Goal: Find specific page/section: Find specific page/section

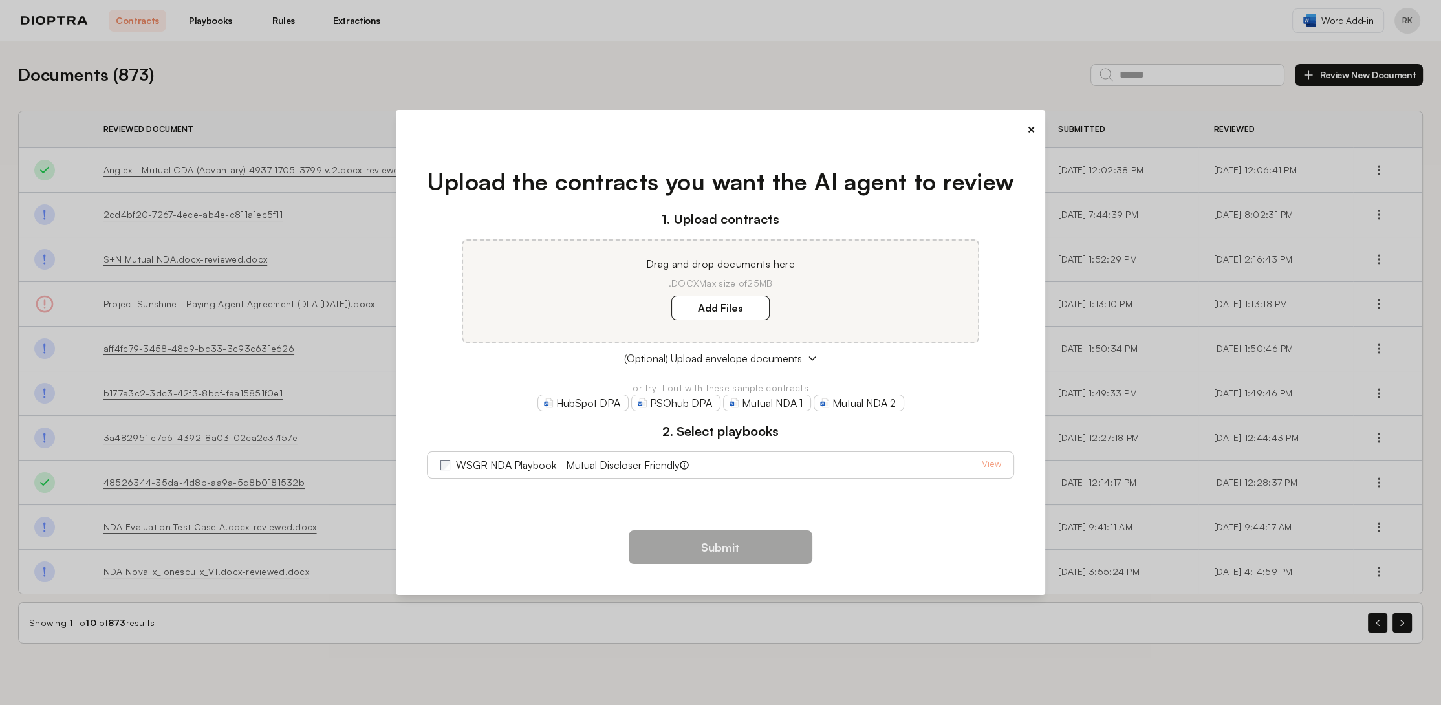
click at [1030, 126] on button "×" at bounding box center [1030, 129] width 8 height 18
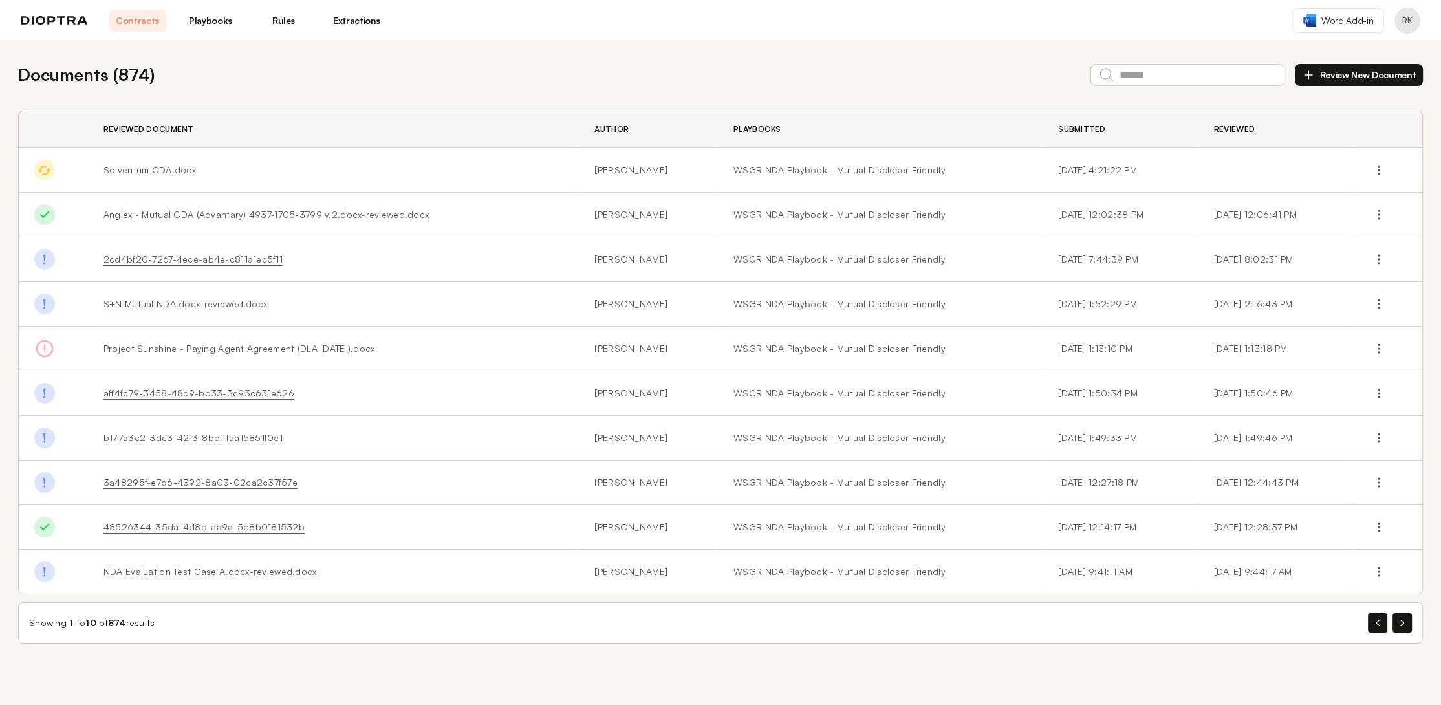
click at [233, 434] on link "b177a3c2-3dc3-42f3-8bdf-faa15851f0e1" at bounding box center [192, 437] width 179 height 11
click at [204, 21] on link "Playbooks" at bounding box center [211, 21] width 58 height 22
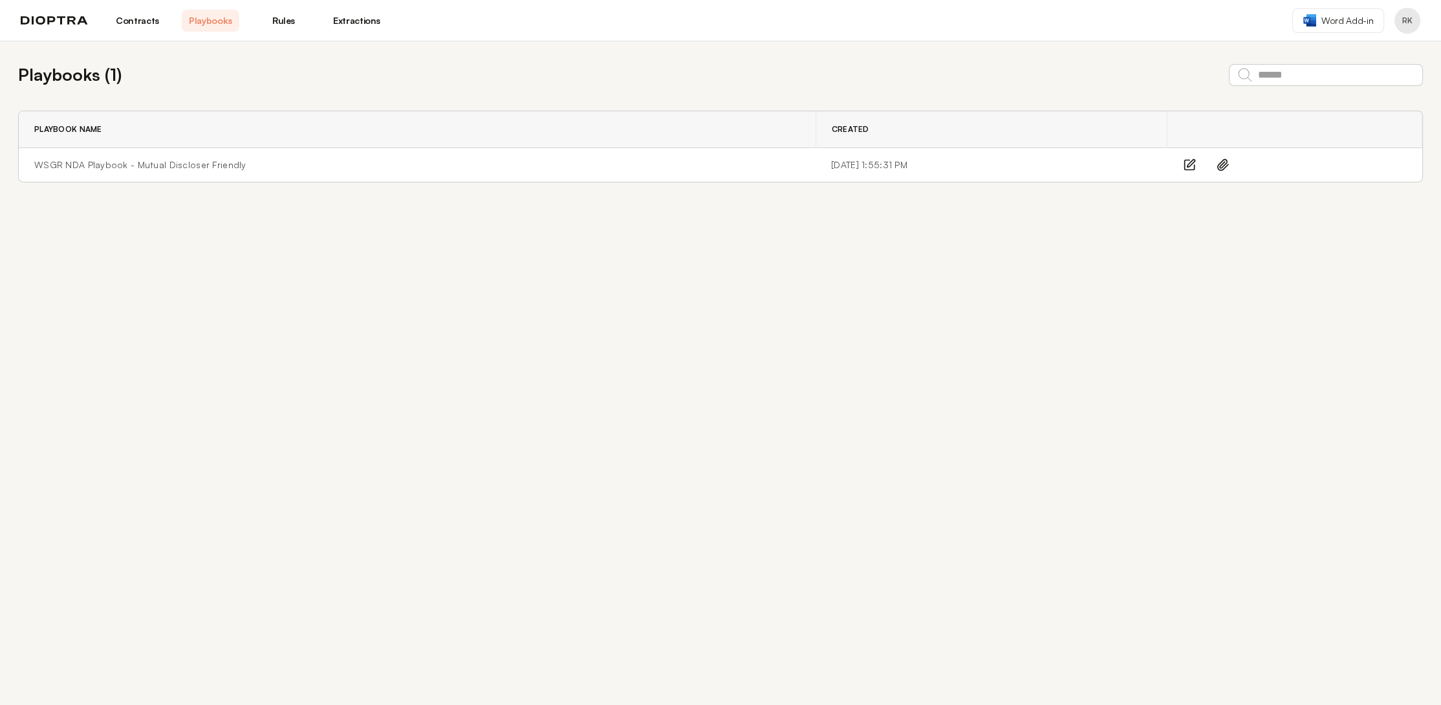
click at [280, 25] on link "Rules" at bounding box center [284, 21] width 58 height 22
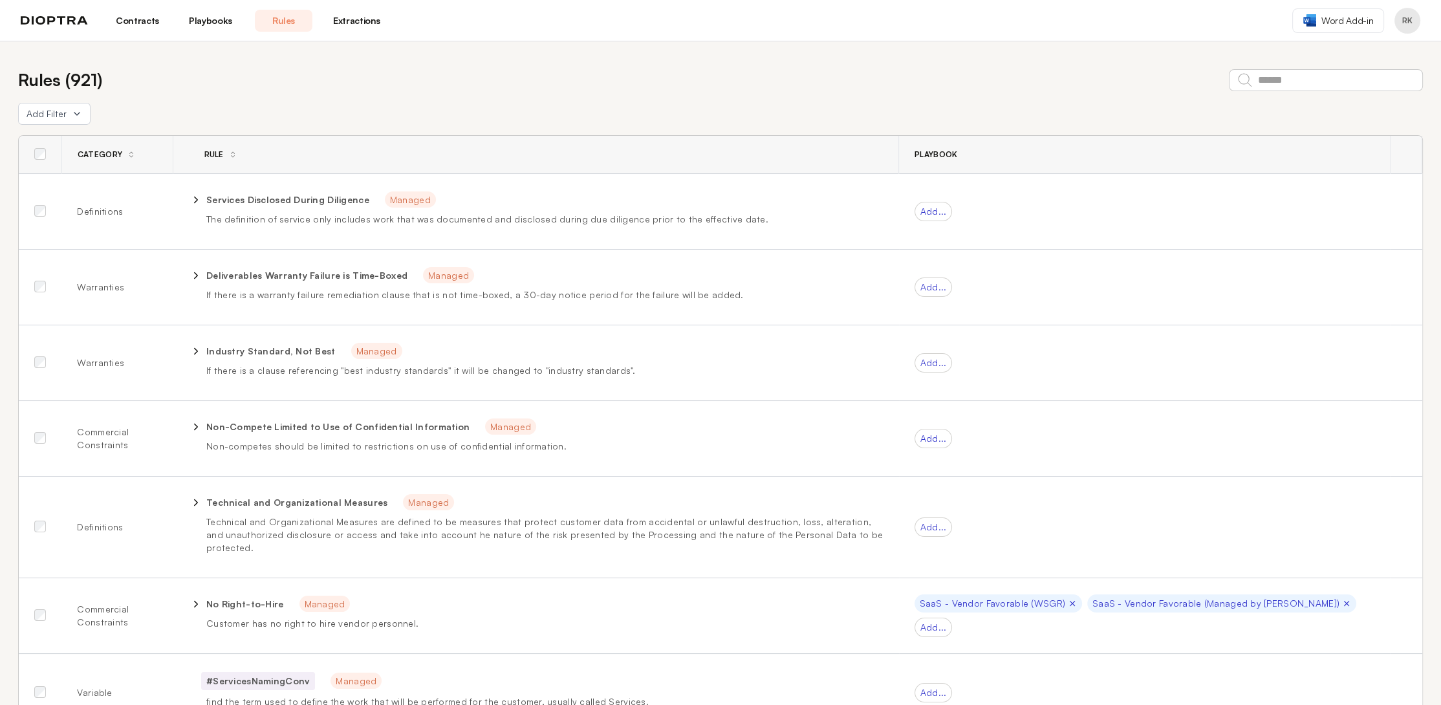
click at [371, 25] on link "Extractions" at bounding box center [357, 21] width 58 height 22
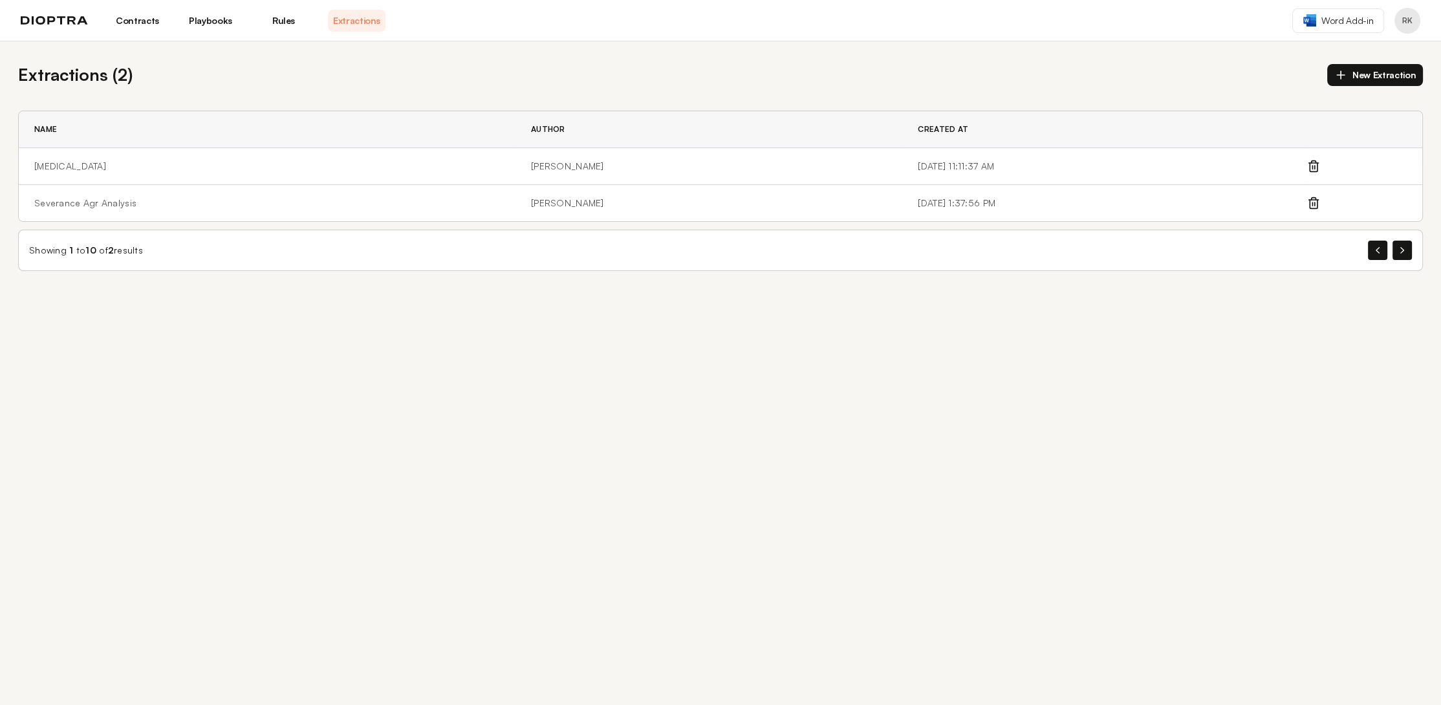
click at [144, 23] on link "Contracts" at bounding box center [138, 21] width 58 height 22
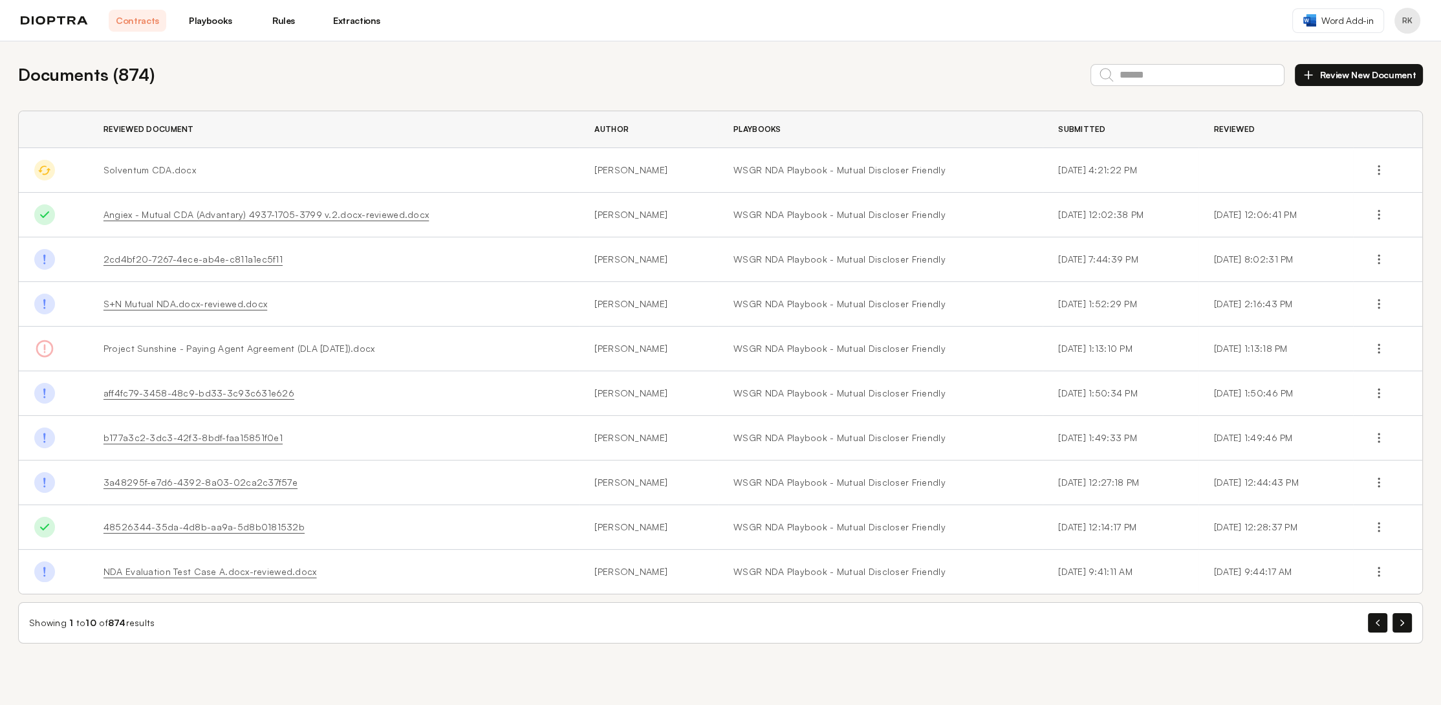
click at [65, 18] on img at bounding box center [54, 20] width 67 height 9
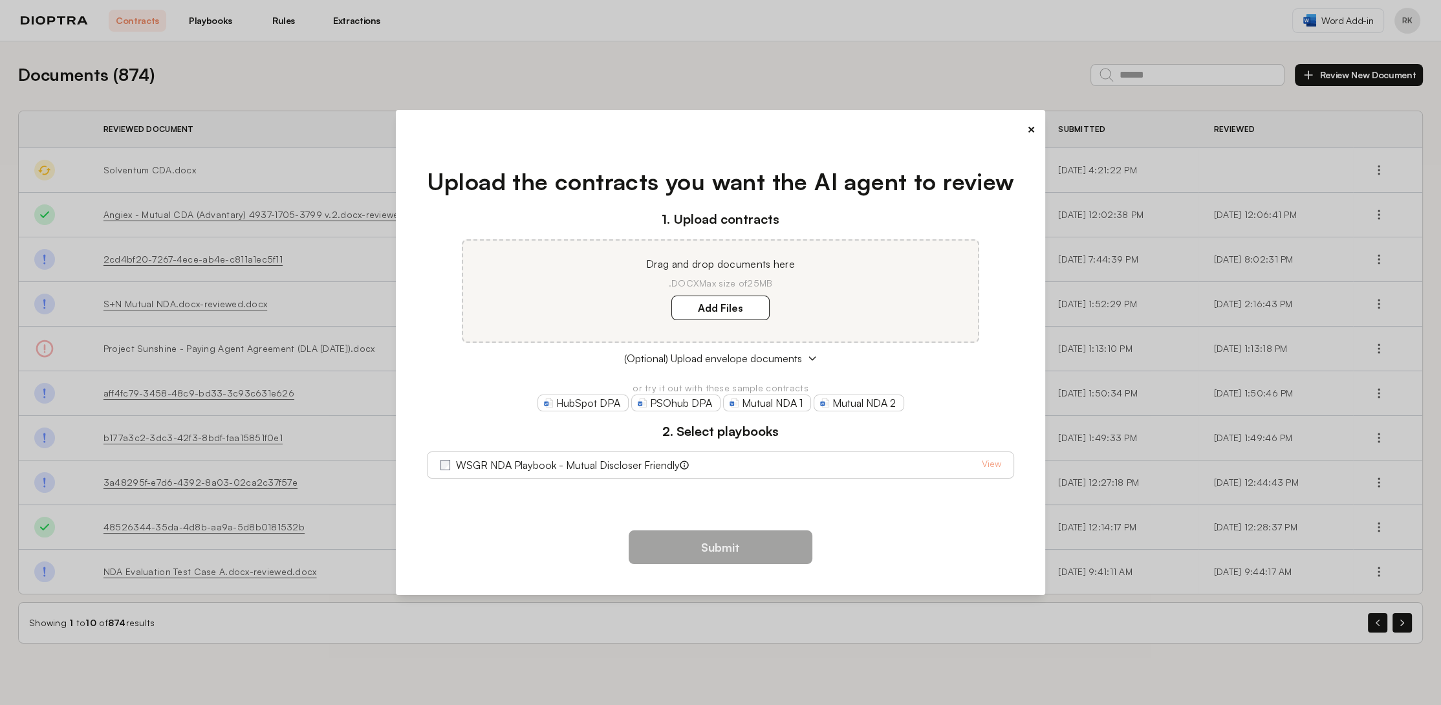
click at [682, 470] on span "WSGR NDA Playbook - Mutual Discloser Friendly" at bounding box center [565, 465] width 250 height 16
click at [566, 460] on label "WSGR NDA Playbook - Mutual Discloser Friendly" at bounding box center [567, 465] width 224 height 16
click at [1023, 128] on div "×" at bounding box center [720, 129] width 629 height 18
click at [1028, 129] on button "×" at bounding box center [1030, 129] width 8 height 18
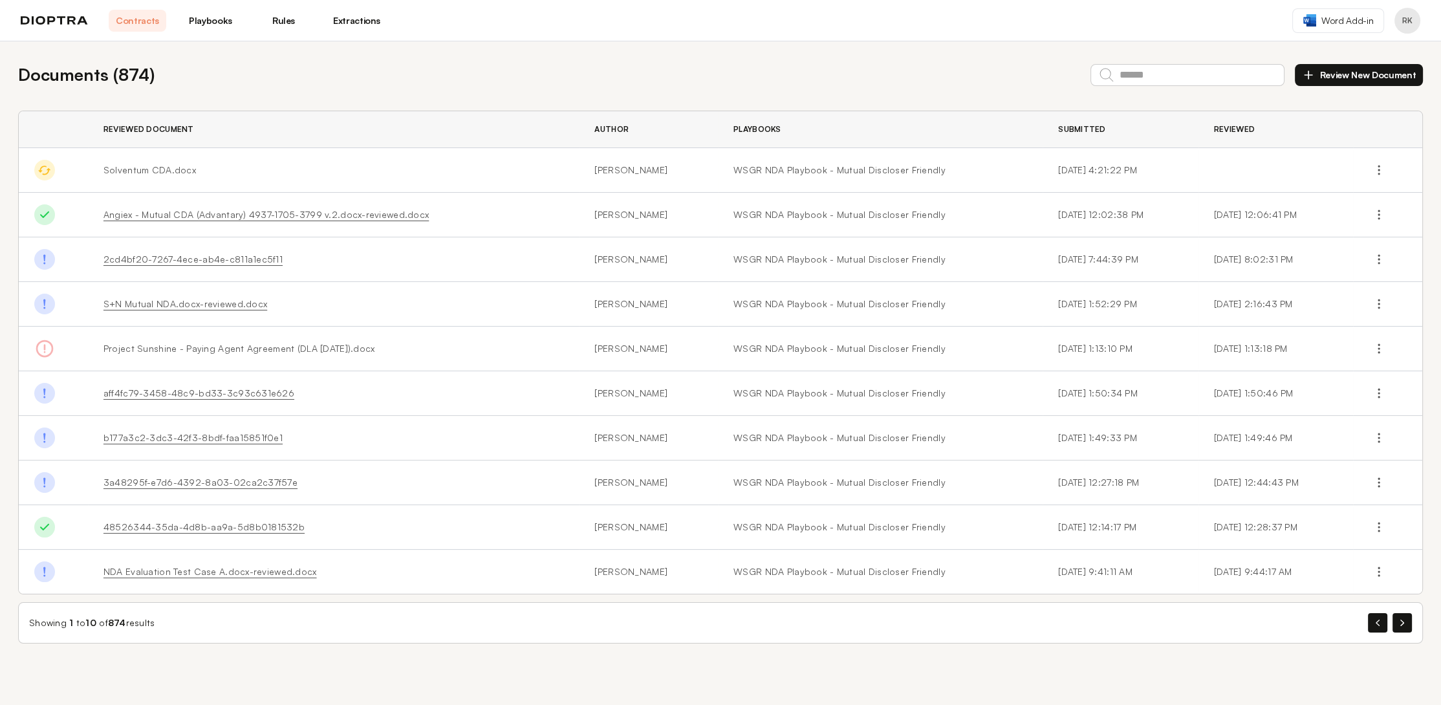
click at [1404, 15] on button "Profile menu" at bounding box center [1407, 21] width 26 height 26
click at [1155, 27] on header "Contracts Playbooks Rules Extractions Word Add-in RK Profile Integrations" at bounding box center [720, 20] width 1441 height 41
click at [1358, 27] on link "Word Add-in" at bounding box center [1338, 20] width 92 height 25
